Goal: Task Accomplishment & Management: Manage account settings

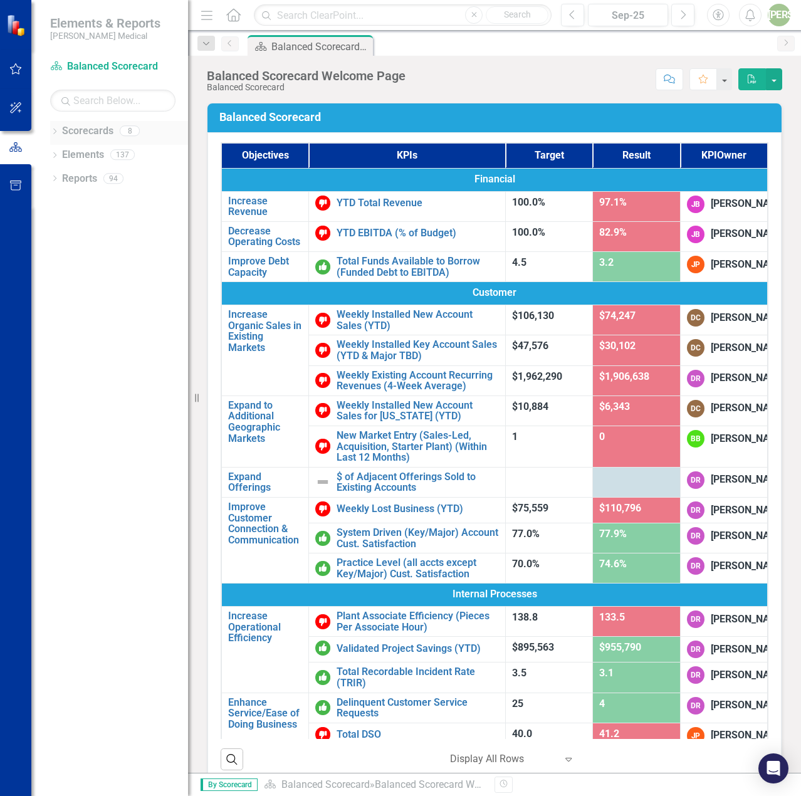
click at [56, 122] on div "Dropdown Scorecards 8" at bounding box center [119, 133] width 138 height 24
click at [51, 134] on icon "Dropdown" at bounding box center [54, 132] width 9 height 7
click at [64, 179] on icon "Dropdown" at bounding box center [60, 178] width 9 height 8
click at [100, 227] on link "[US_STATE] - Sales" at bounding box center [135, 226] width 107 height 14
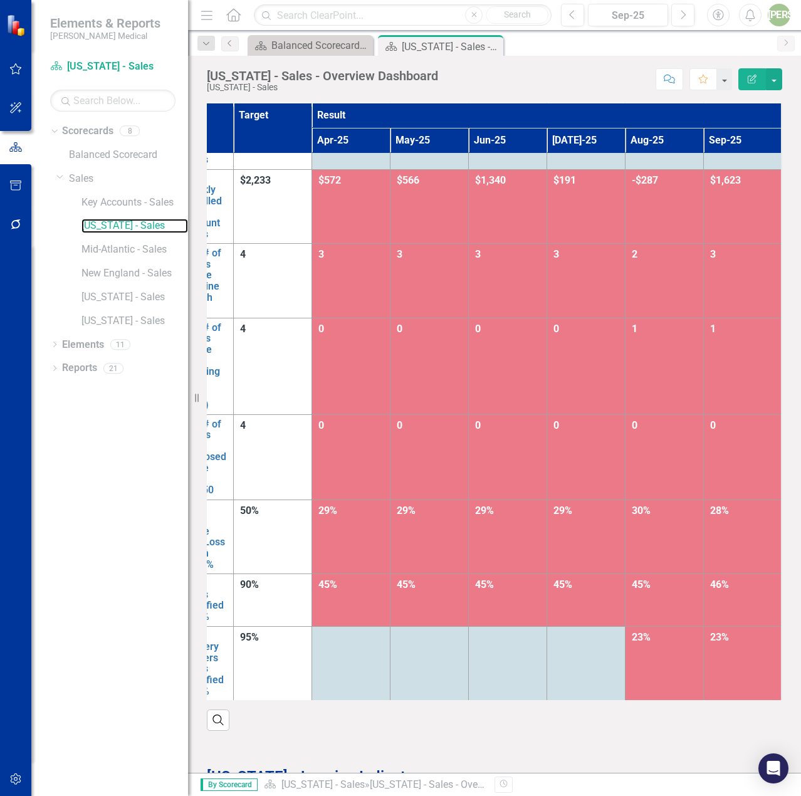
scroll to position [48, 0]
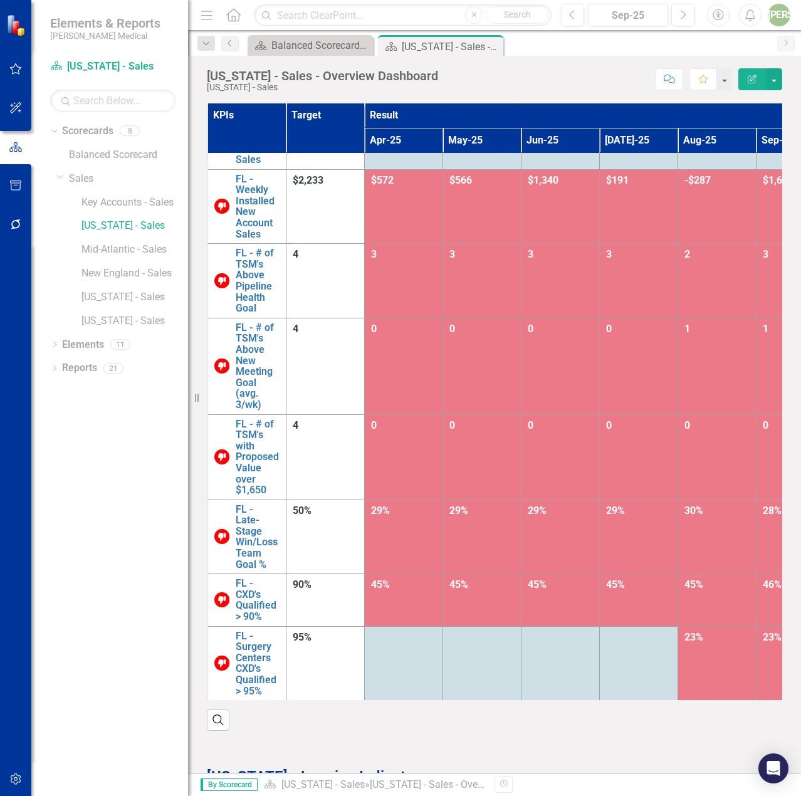
drag, startPoint x: 417, startPoint y: 702, endPoint x: 460, endPoint y: 702, distance: 42.6
click at [460, 702] on div "Search" at bounding box center [495, 715] width 576 height 31
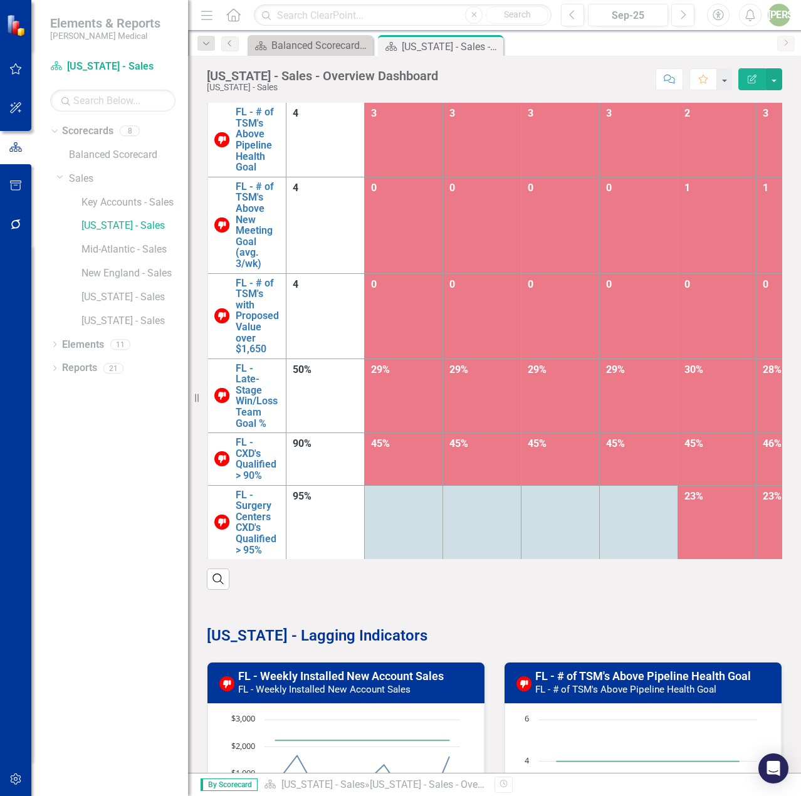
scroll to position [392, 0]
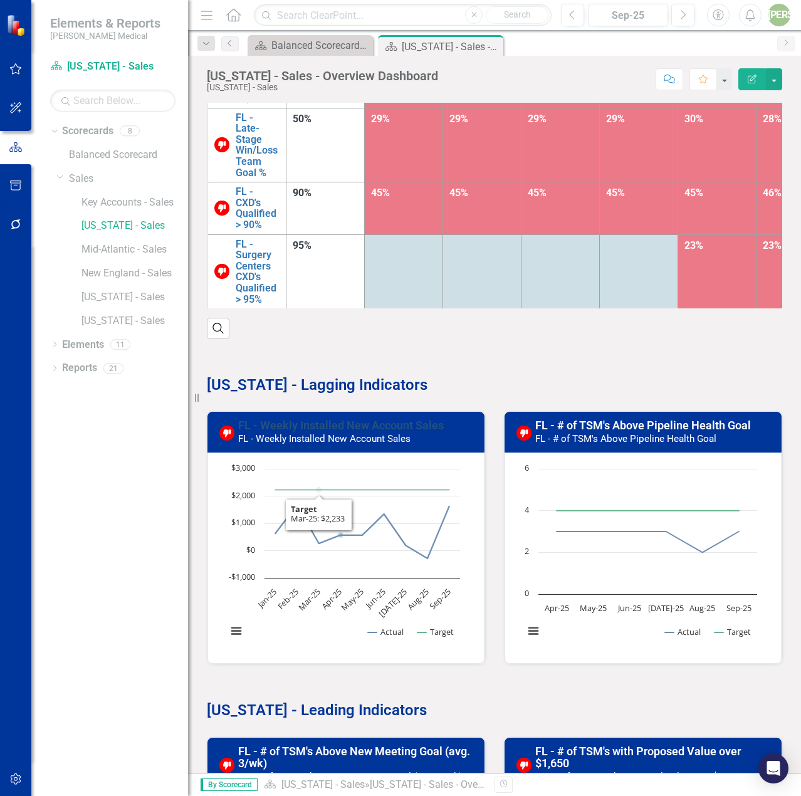
click at [315, 422] on link "FL - Weekly Installed New Account Sales" at bounding box center [341, 425] width 206 height 13
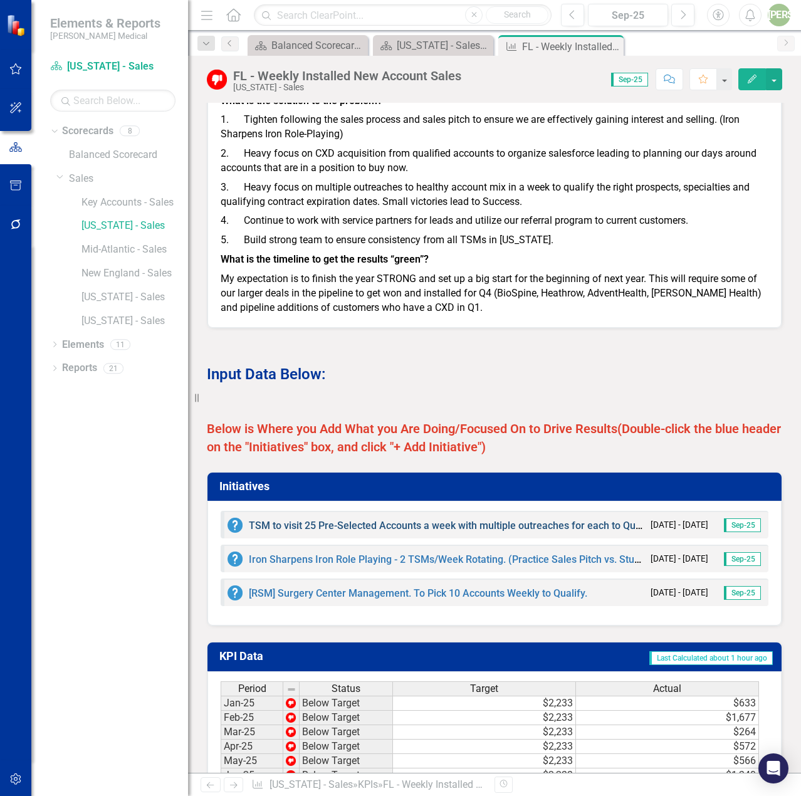
scroll to position [874, 0]
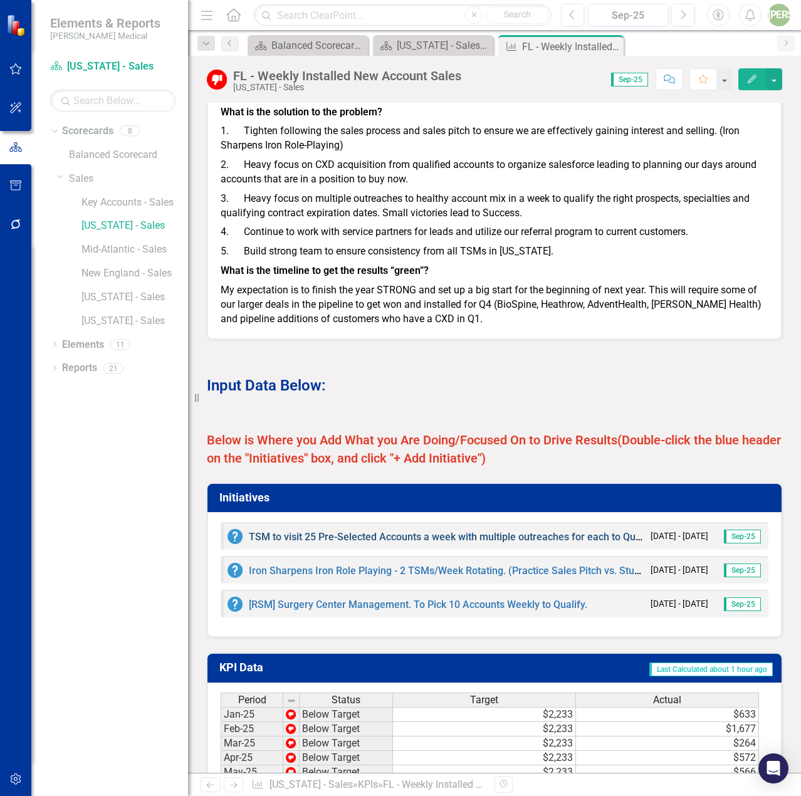
click at [349, 533] on link "TSM to visit 25 Pre-Selected Accounts a week with multiple outreaches for each …" at bounding box center [643, 537] width 788 height 12
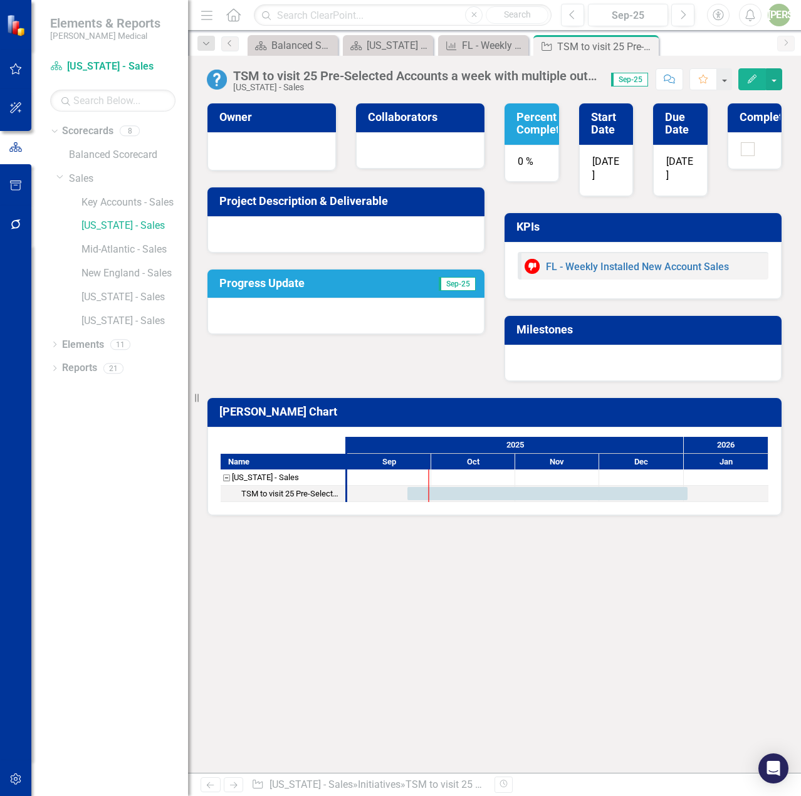
click at [339, 76] on div "TSM to visit 25 Pre-Selected Accounts a week with multiple outreaches for each …" at bounding box center [416, 76] width 366 height 14
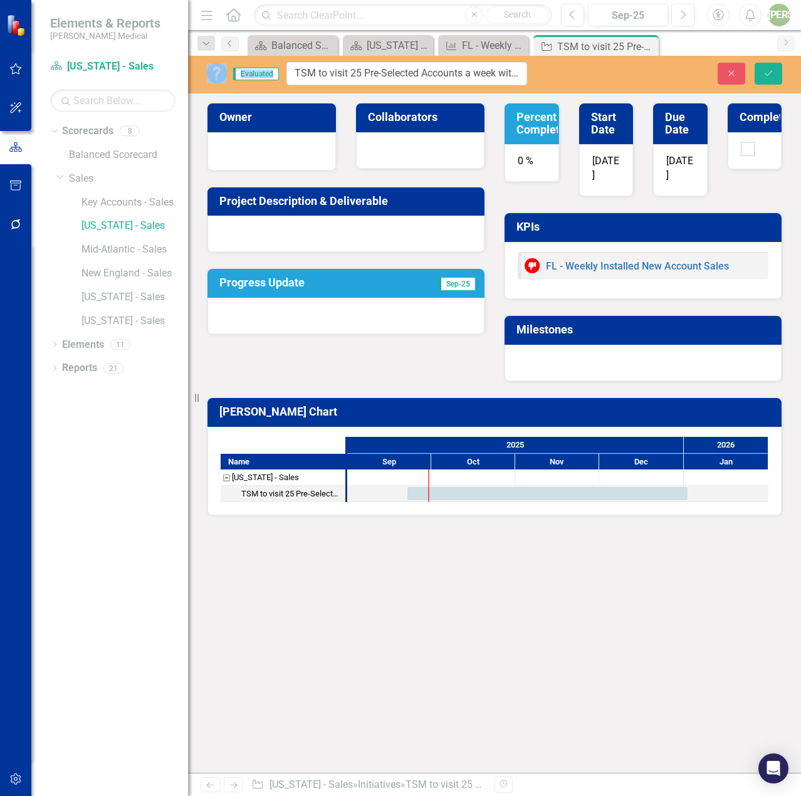
drag, startPoint x: 361, startPoint y: 71, endPoint x: 524, endPoint y: 75, distance: 162.5
click at [437, 73] on input "TSM to visit 25 Pre-Selected Accounts a week with multiple outreaches for each …" at bounding box center [407, 73] width 241 height 23
drag, startPoint x: 458, startPoint y: 70, endPoint x: 332, endPoint y: 75, distance: 126.8
click at [332, 75] on input "TSM to visit 25 Pre-Selected Accounts a week with multiple outreaches for each …" at bounding box center [407, 73] width 241 height 23
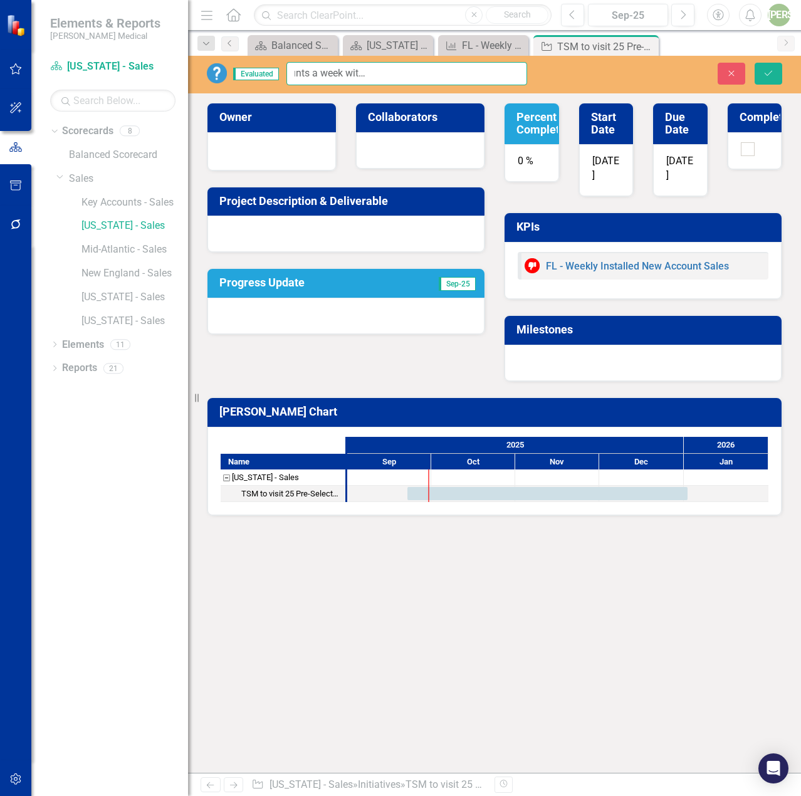
click at [350, 75] on input "TSM to visit 25 Pre-Selected Accounts a week with multiple outreaches for each …" at bounding box center [407, 73] width 241 height 23
drag, startPoint x: 371, startPoint y: 71, endPoint x: 542, endPoint y: 71, distance: 171.2
click at [542, 71] on div "Evaluated TSM to visit 25 Pre-Selected Accounts a week with multiple outreaches…" at bounding box center [367, 73] width 358 height 23
click at [326, 205] on h3 "Project Description & Deliverable" at bounding box center [348, 201] width 258 height 13
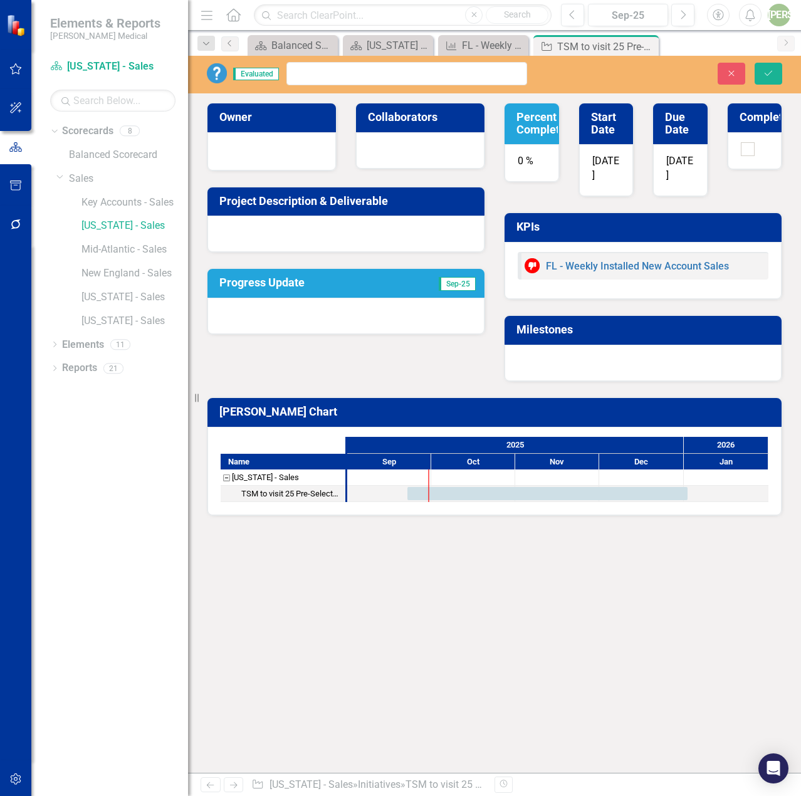
scroll to position [0, 0]
click at [323, 196] on h3 "Project Description & Deliverable" at bounding box center [348, 201] width 258 height 13
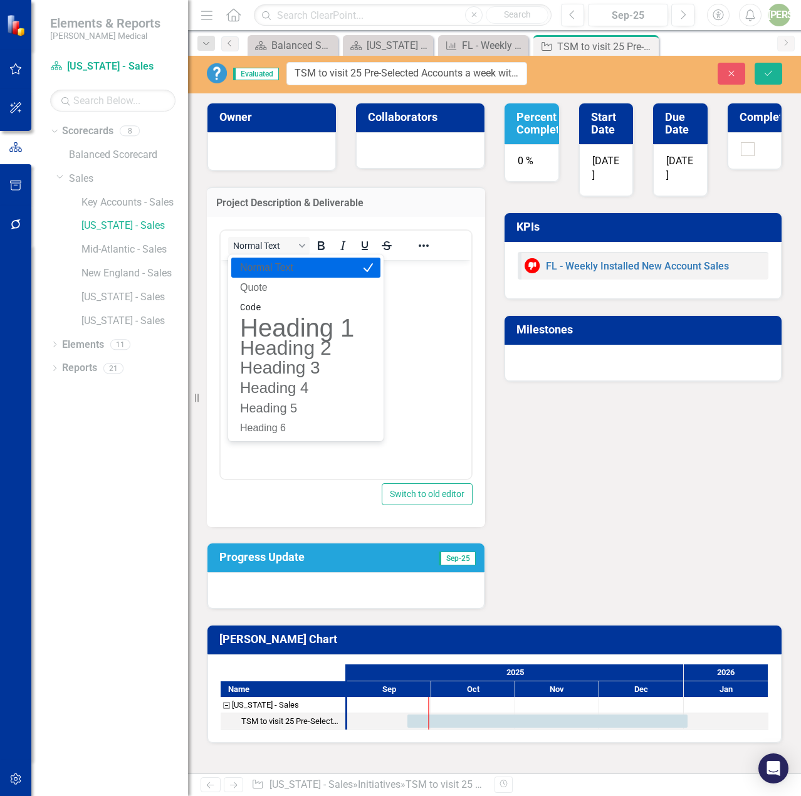
click at [415, 314] on body "Rich Text Area. Press ALT-0 for help." at bounding box center [346, 354] width 251 height 188
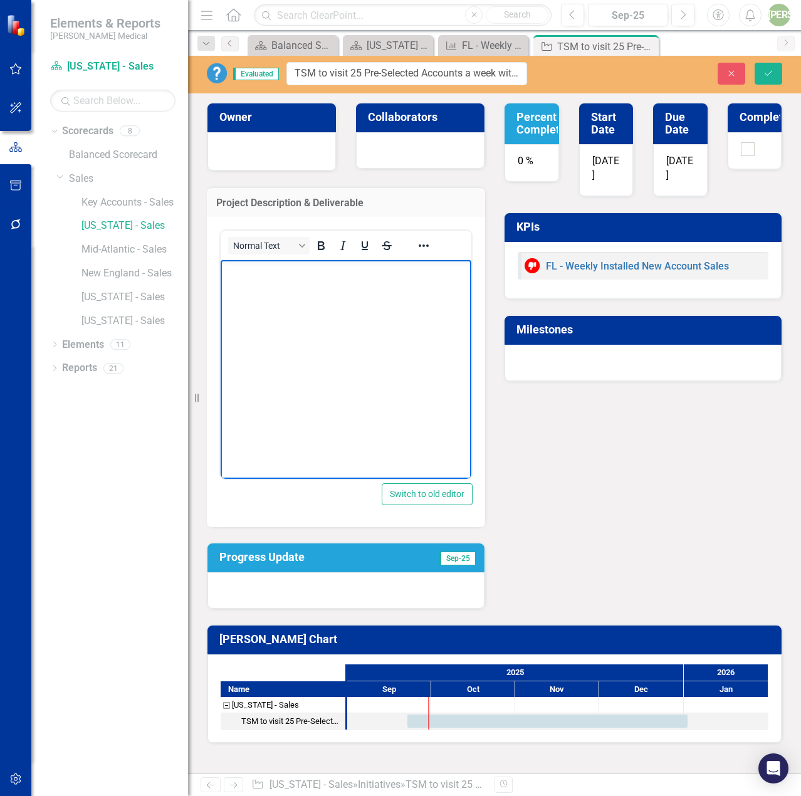
click at [289, 278] on body "Rich Text Area. Press ALT-0 for help." at bounding box center [346, 354] width 251 height 188
click at [231, 271] on p "multiple outreaches for each to Qualify the account. (5 Surgery, 5 Disposables,…" at bounding box center [346, 285] width 245 height 45
click at [329, 299] on p "Multiple outreaches for each to Qualify the account. (5 Surgery, 5 Disposables,…" at bounding box center [346, 285] width 245 height 45
click at [349, 268] on p "Multiple outreaches for each to Qualify the account. (5 Surgery, 5 Disposables,…" at bounding box center [346, 285] width 245 height 45
click at [406, 301] on p "Multiple outreaches to each account to Qualify the account. (5 Surgery, 5 Dispo…" at bounding box center [346, 285] width 245 height 45
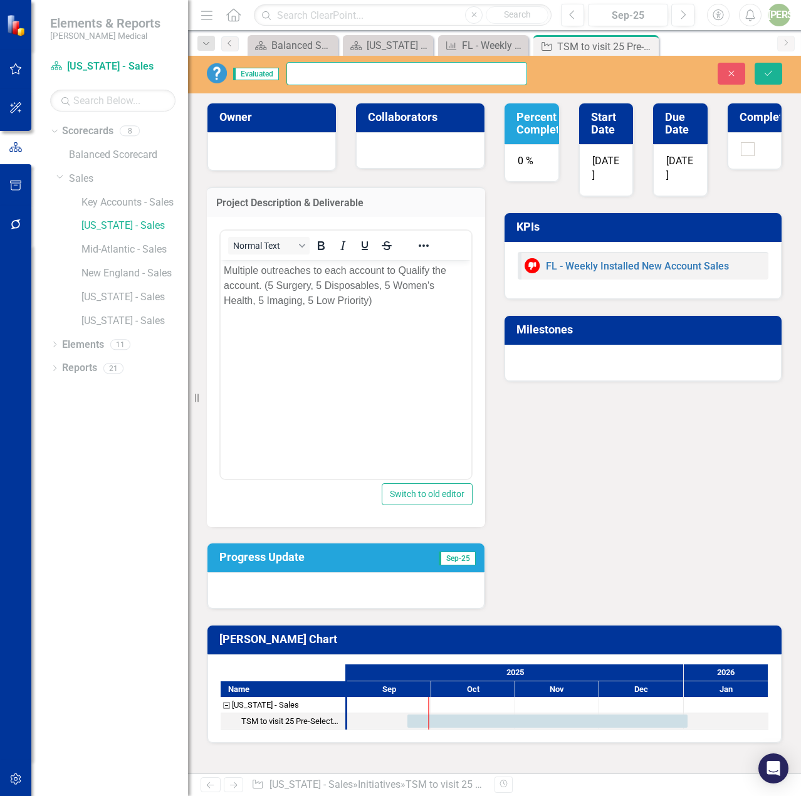
scroll to position [0, 551]
drag, startPoint x: 501, startPoint y: 74, endPoint x: 626, endPoint y: 75, distance: 124.8
click at [626, 75] on div "Evaluated TSM to visit 25 Pre-Selected Accounts a week with multiple outreaches…" at bounding box center [494, 73] width 613 height 23
type input "TSM to visit 25 Pre-Selected Accounts a week"
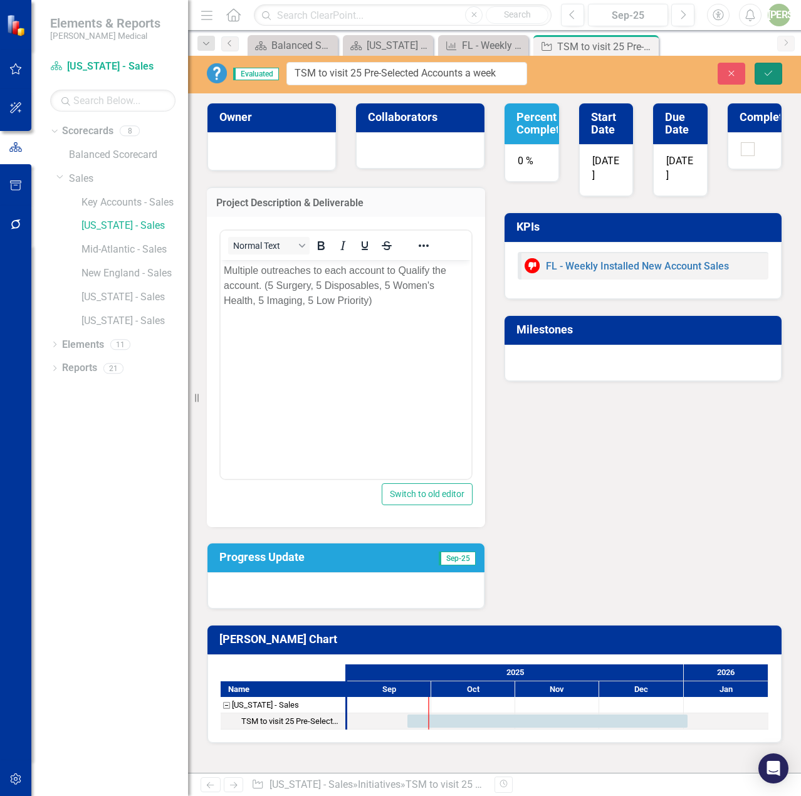
click at [764, 73] on icon "Save" at bounding box center [768, 73] width 11 height 9
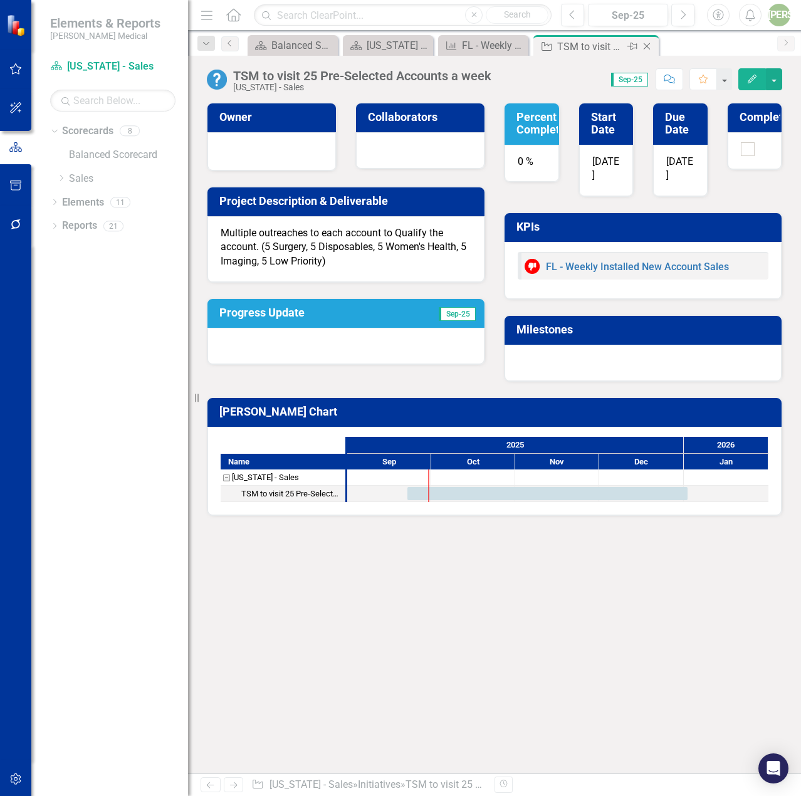
click at [647, 46] on icon "Close" at bounding box center [647, 46] width 13 height 10
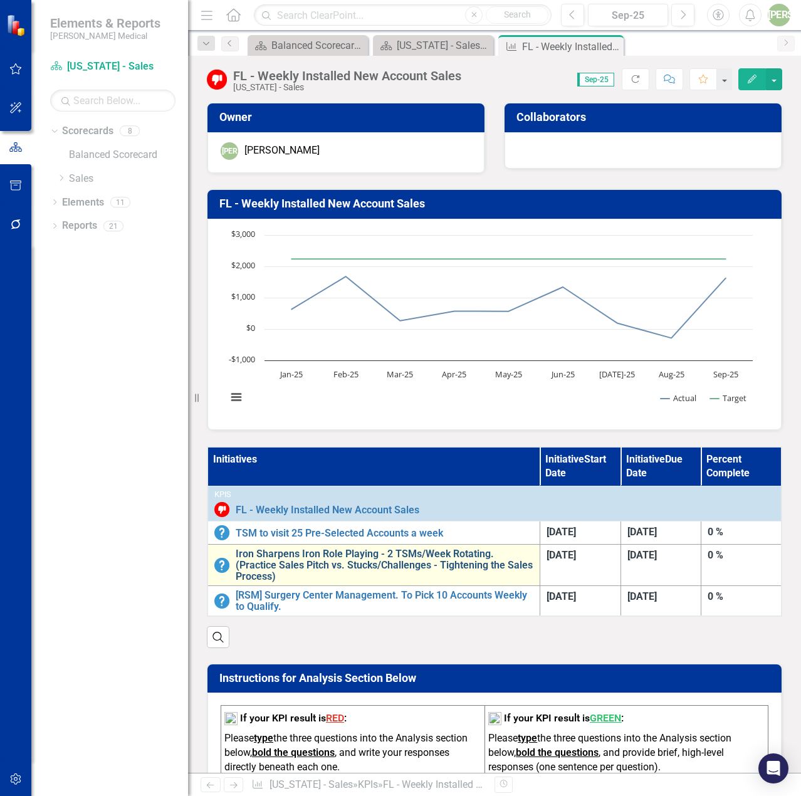
click at [383, 561] on link "Iron Sharpens Iron Role Playing - 2 TSMs/Week Rotating. (Practice Sales Pitch v…" at bounding box center [385, 565] width 298 height 33
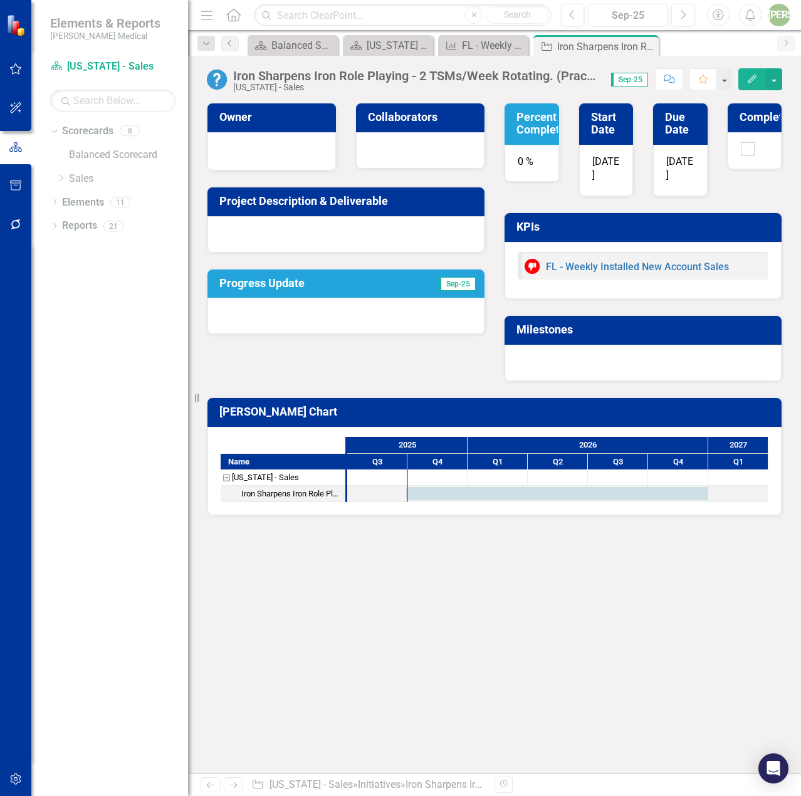
click at [331, 75] on div "Iron Sharpens Iron Role Playing - 2 TSMs/Week Rotating. (Practice Sales Pitch v…" at bounding box center [416, 76] width 366 height 14
click at [480, 78] on div "Iron Sharpens Iron Role Playing - 2 TSMs/Week Rotating. (Practice Sales Pitch v…" at bounding box center [416, 76] width 366 height 14
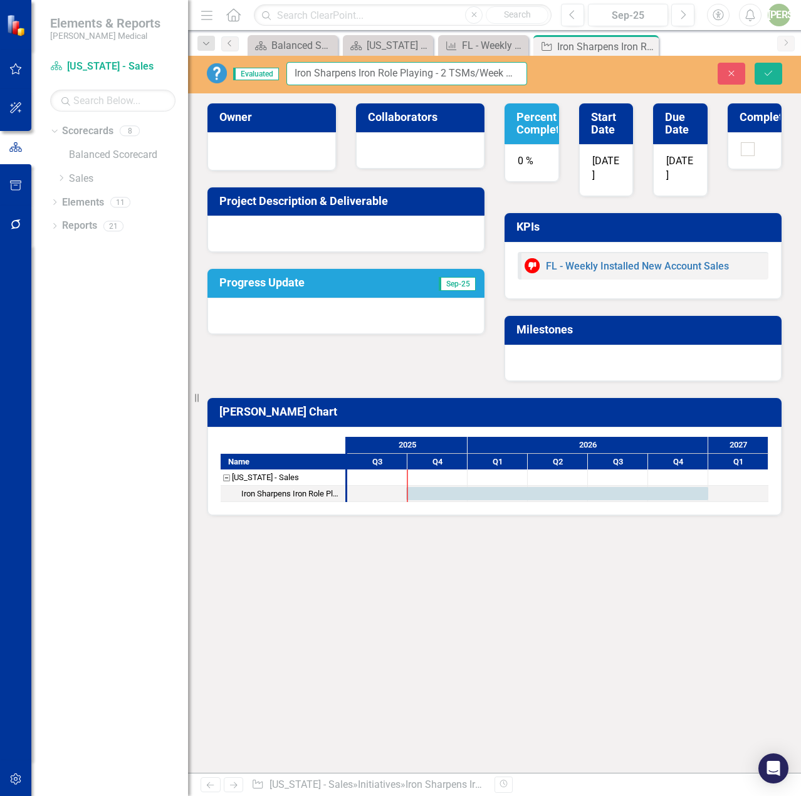
click at [401, 75] on input "Iron Sharpens Iron Role Playing - 2 TSMs/Week Rotating. (Practice Sales Pitch v…" at bounding box center [407, 73] width 241 height 23
drag, startPoint x: 434, startPoint y: 73, endPoint x: 517, endPoint y: 70, distance: 83.4
click at [605, 73] on div "Evaluated Iron Sharpens Iron Role Playing - 2 TSMs/Week Rotating. (Practice Sal…" at bounding box center [494, 73] width 613 height 23
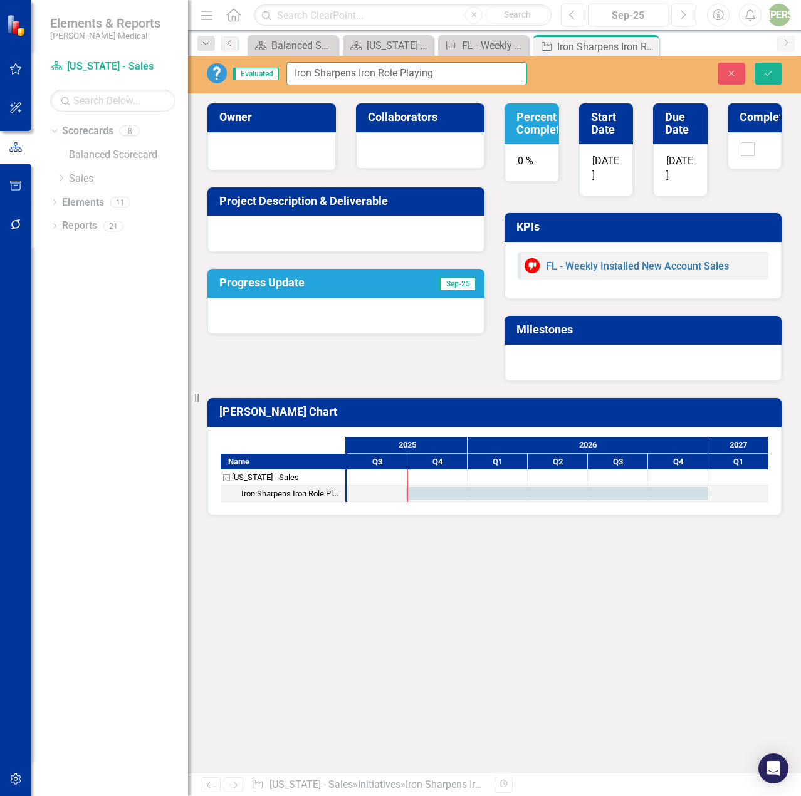
type input "Iron Sharpens Iron Role Playing"
click at [318, 216] on div at bounding box center [346, 234] width 277 height 36
click at [316, 204] on h3 "Project Description & Deliverable" at bounding box center [348, 201] width 258 height 13
click at [315, 202] on h3 "Project Description & Deliverable" at bounding box center [348, 201] width 258 height 13
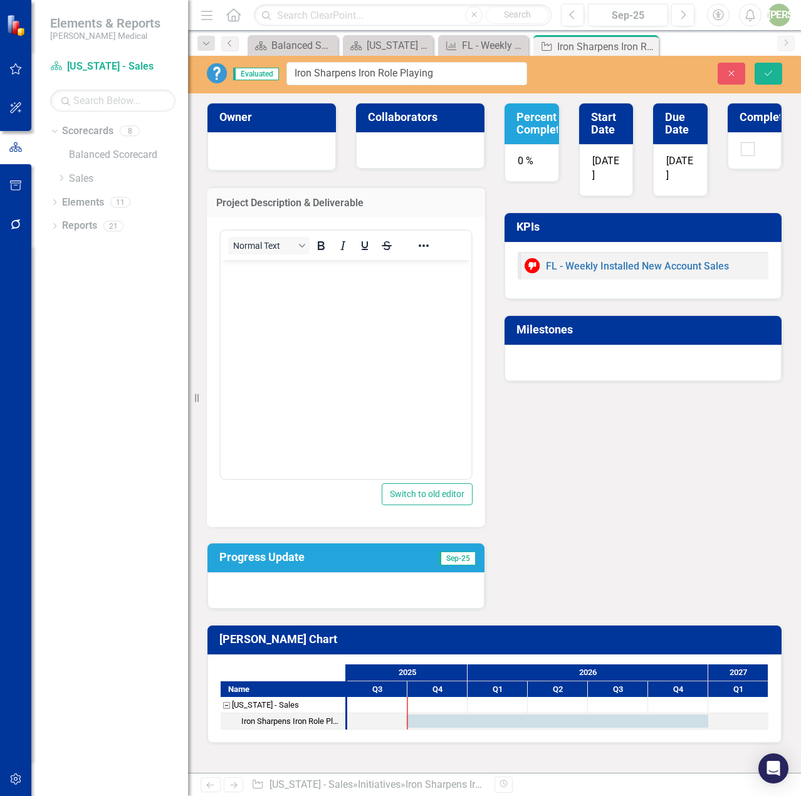
click at [270, 290] on body "Rich Text Area. Press ALT-0 for help." at bounding box center [346, 354] width 251 height 188
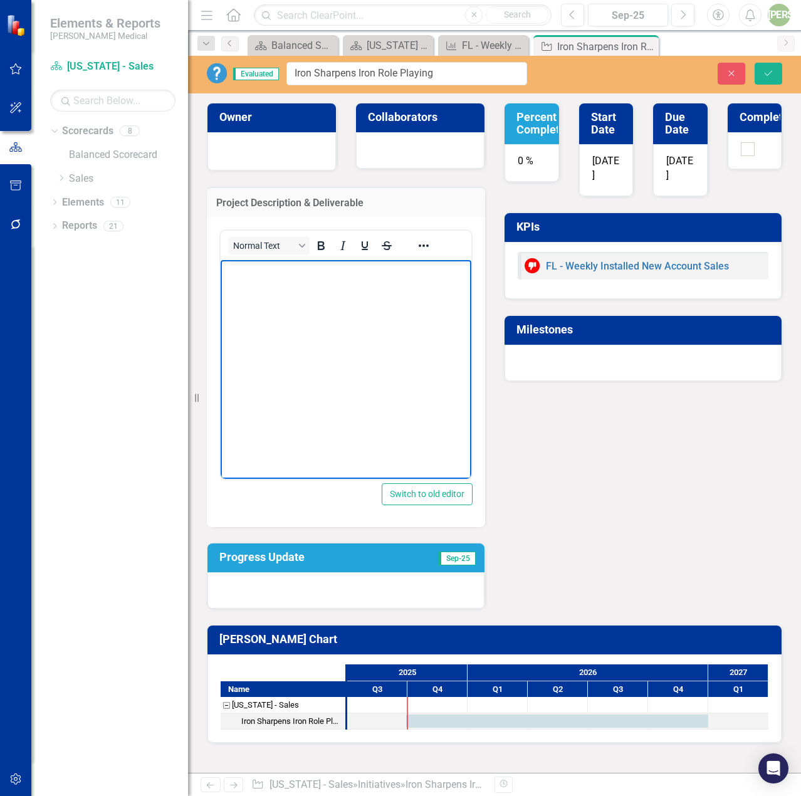
paste body "Rich Text Area. Press ALT-0 for help."
drag, startPoint x: 232, startPoint y: 271, endPoint x: 165, endPoint y: 263, distance: 67.6
click at [221, 263] on html "- 2 TSMs/Week Rotating. (Practice Sales Pitch vs. Stucks/Challenges - Tightenin…" at bounding box center [346, 354] width 251 height 188
click at [771, 76] on icon "Save" at bounding box center [768, 73] width 11 height 9
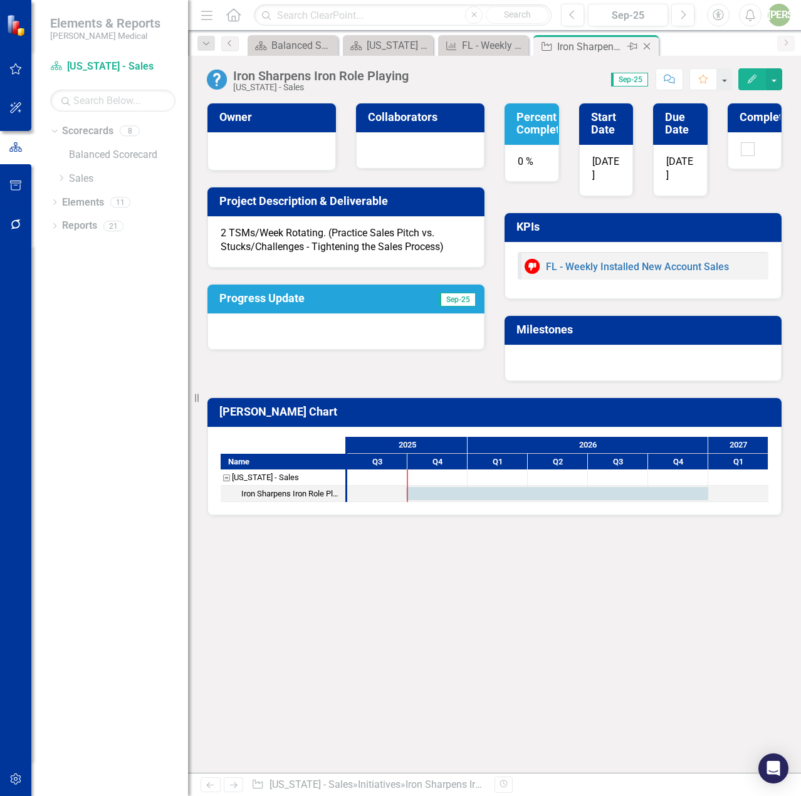
click at [648, 45] on icon "Close" at bounding box center [647, 46] width 13 height 10
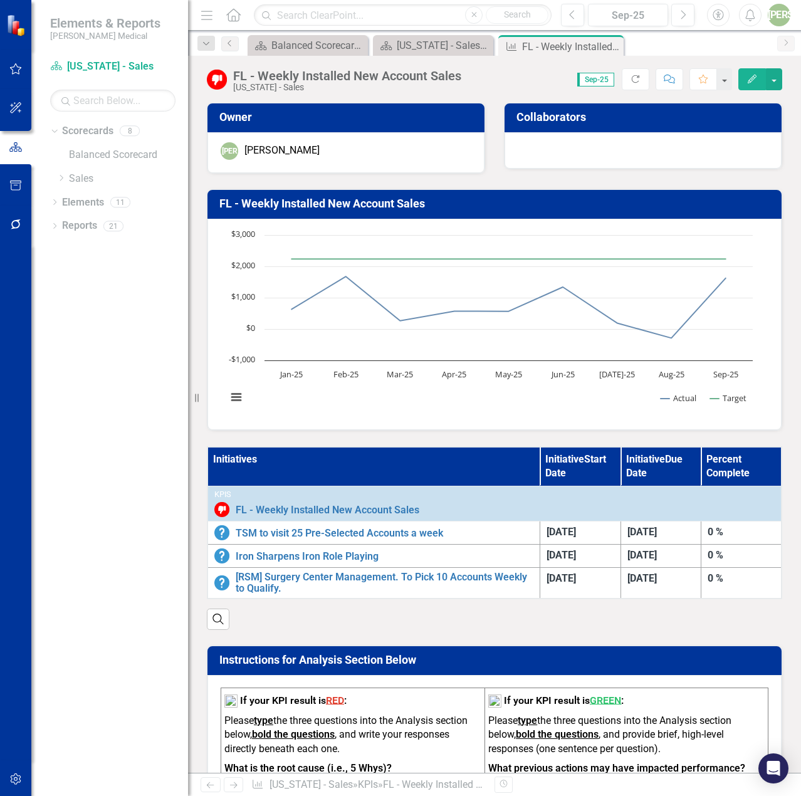
click at [0, 0] on icon "Close" at bounding box center [0, 0] width 0 height 0
